Goal: Information Seeking & Learning: Learn about a topic

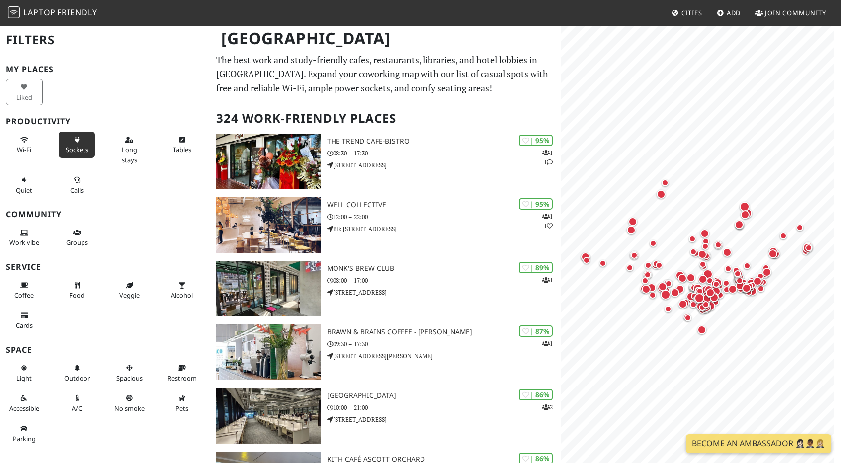
click at [72, 134] on button "Sockets" at bounding box center [77, 145] width 37 height 26
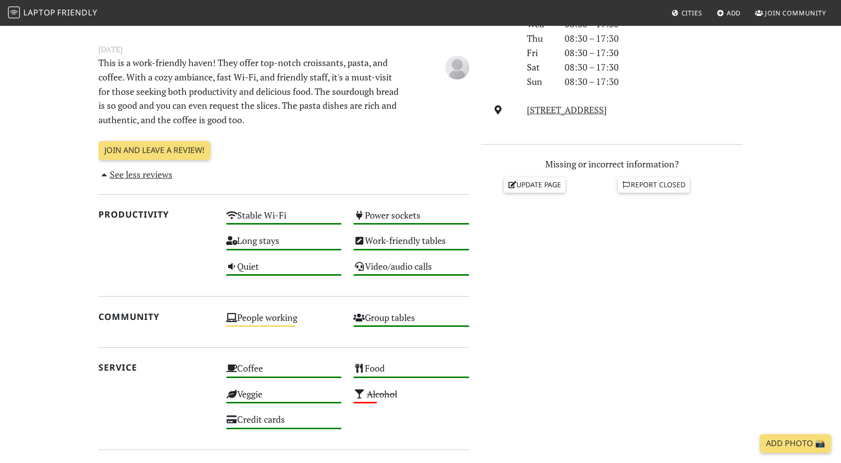
scroll to position [348, 0]
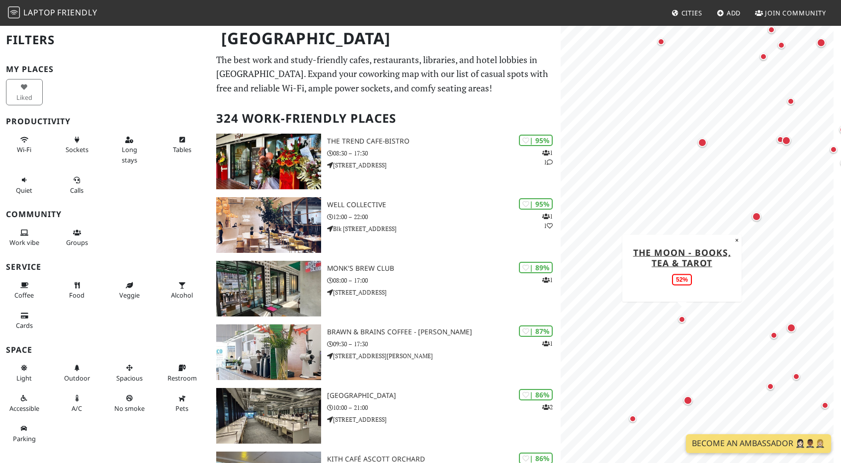
click at [681, 319] on div "Map marker" at bounding box center [681, 319] width 7 height 7
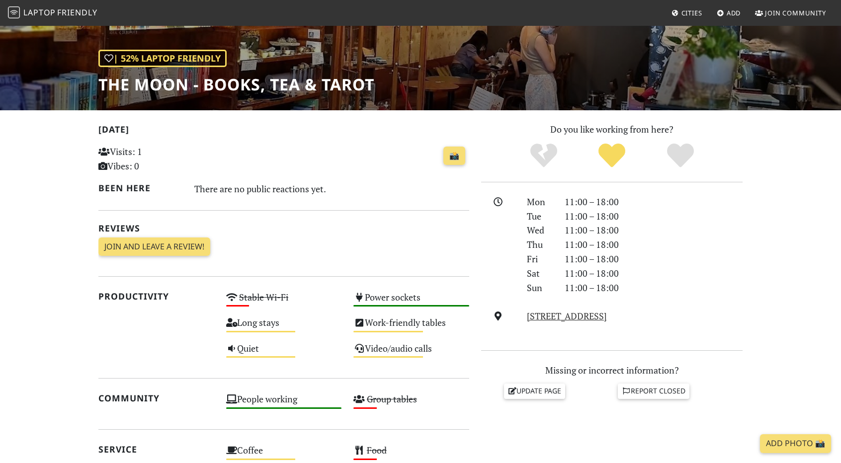
scroll to position [149, 0]
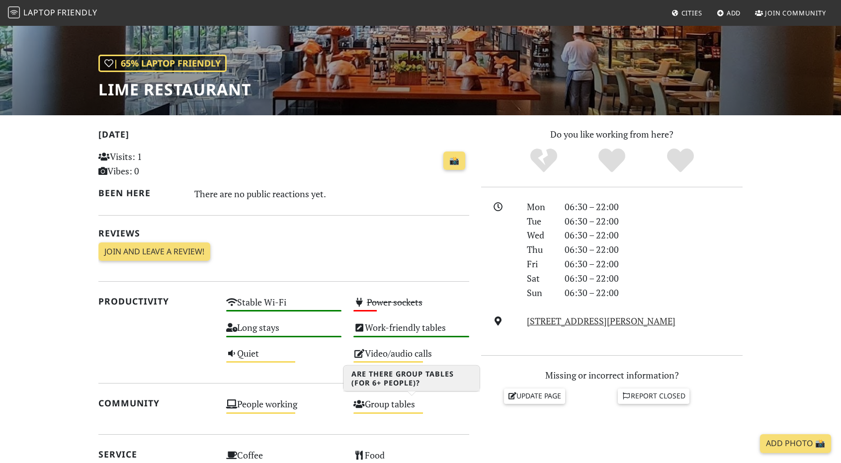
scroll to position [99, 0]
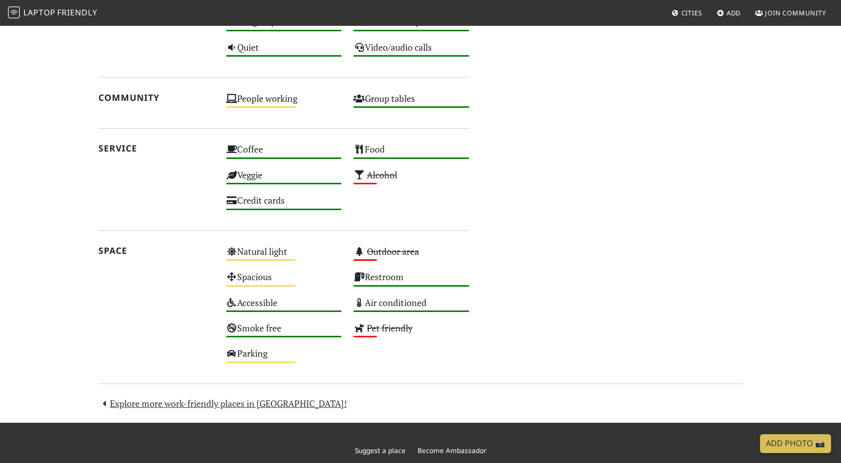
scroll to position [298, 0]
